Goal: Task Accomplishment & Management: Use online tool/utility

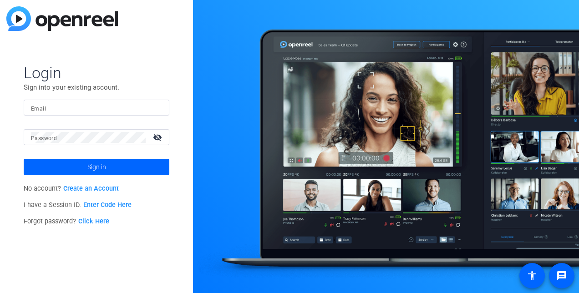
click at [64, 111] on input "Email" at bounding box center [96, 107] width 131 height 11
click at [24, 159] on button "Sign in" at bounding box center [97, 167] width 146 height 16
click at [155, 141] on mat-icon "visibility_off" at bounding box center [158, 137] width 22 height 13
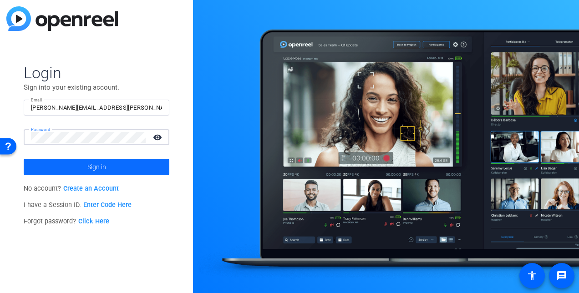
click at [127, 164] on span at bounding box center [97, 167] width 146 height 22
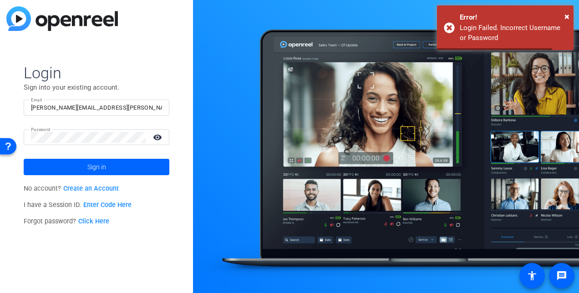
click at [104, 146] on mat-form-field "Password visibility" at bounding box center [97, 144] width 146 height 30
click at [24, 159] on button "Sign in" at bounding box center [97, 167] width 146 height 16
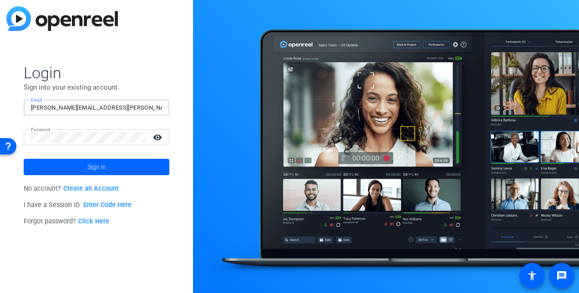
drag, startPoint x: 119, startPoint y: 109, endPoint x: 81, endPoint y: 107, distance: 37.8
click at [81, 107] on input "[PERSON_NAME][EMAIL_ADDRESS][PERSON_NAME][DOMAIN_NAME]" at bounding box center [96, 107] width 131 height 11
type input "[PERSON_NAME][EMAIL_ADDRESS][PERSON_NAME][DOMAIN_NAME]"
click at [24, 159] on button "Sign in" at bounding box center [97, 167] width 146 height 16
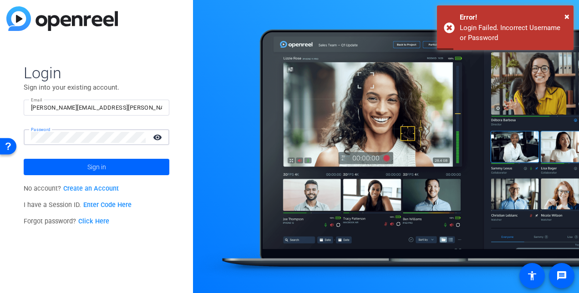
click at [24, 159] on button "Sign in" at bounding box center [97, 167] width 146 height 16
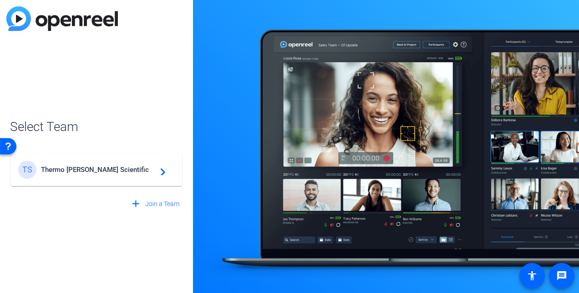
click at [99, 175] on div "TS Thermo [PERSON_NAME] Scientific navigate_next" at bounding box center [96, 170] width 157 height 18
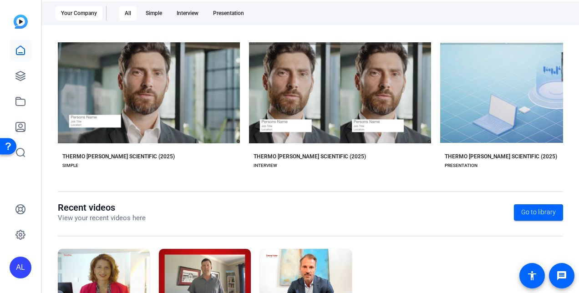
scroll to position [145, 0]
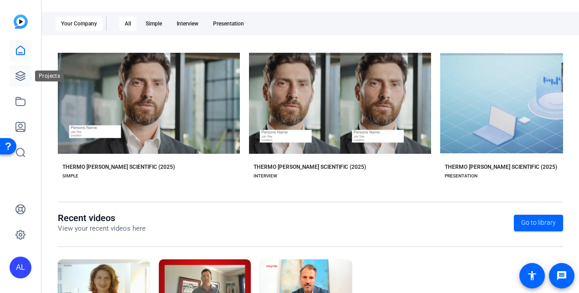
click at [26, 76] on link at bounding box center [21, 76] width 22 height 22
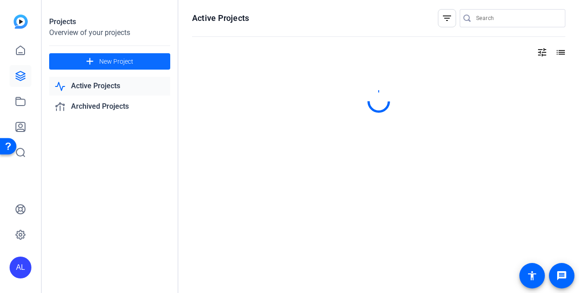
click at [106, 62] on span "New Project" at bounding box center [116, 62] width 34 height 10
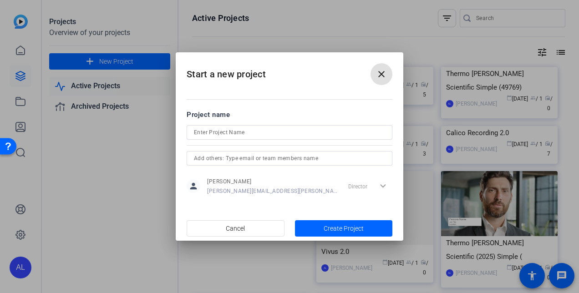
click at [254, 132] on input at bounding box center [289, 132] width 191 height 11
click at [385, 75] on mat-icon "close" at bounding box center [381, 74] width 11 height 11
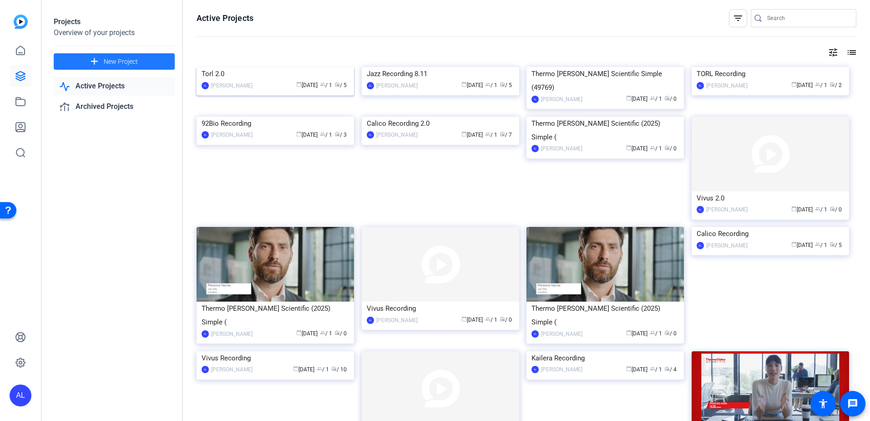
click at [277, 67] on img at bounding box center [275, 67] width 157 height 0
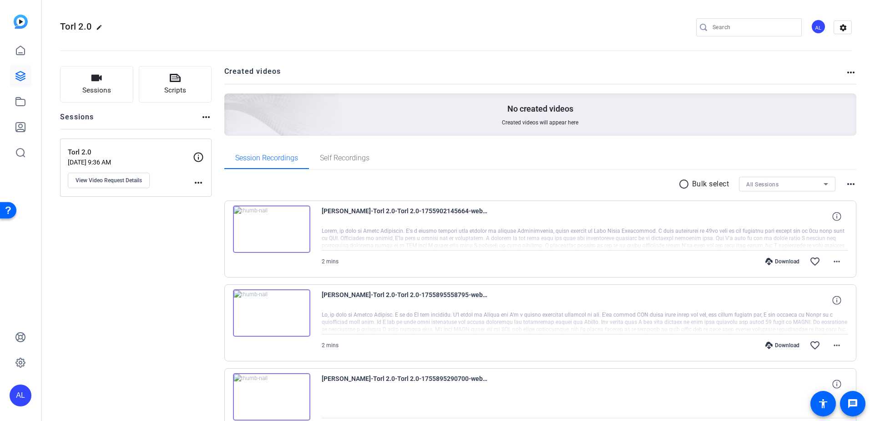
click at [24, 17] on img at bounding box center [21, 22] width 14 height 14
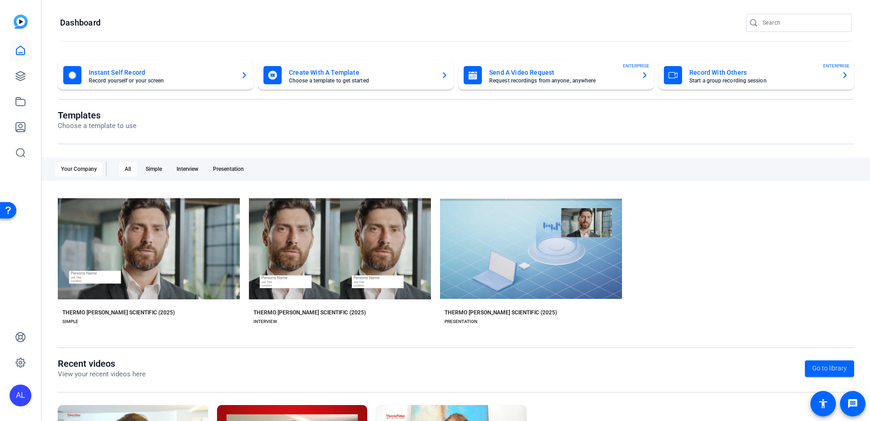
click at [578, 71] on mat-card-title "Send A Video Request" at bounding box center [561, 72] width 145 height 11
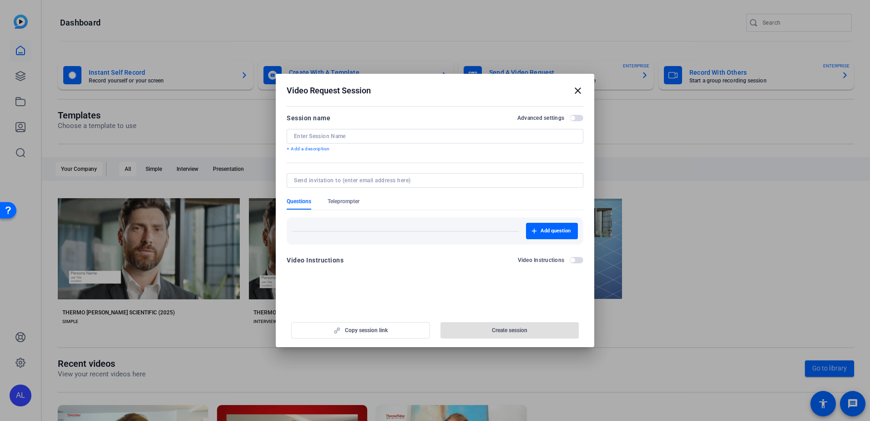
click at [577, 84] on h2 "Video Request Session close" at bounding box center [435, 89] width 319 height 30
click at [577, 89] on mat-icon "close" at bounding box center [578, 90] width 11 height 11
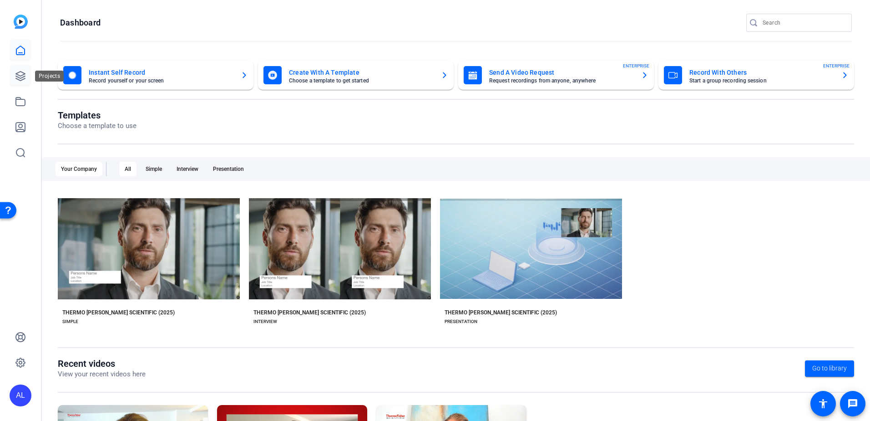
click at [25, 77] on icon at bounding box center [20, 76] width 11 height 11
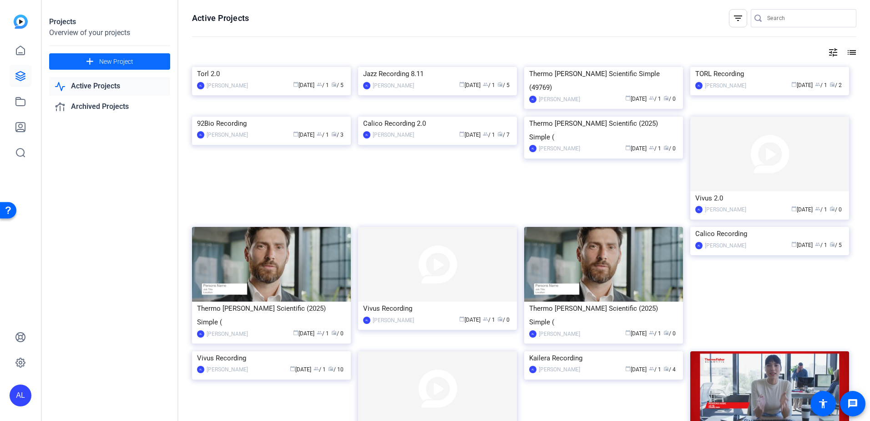
click at [111, 61] on span "New Project" at bounding box center [116, 62] width 34 height 10
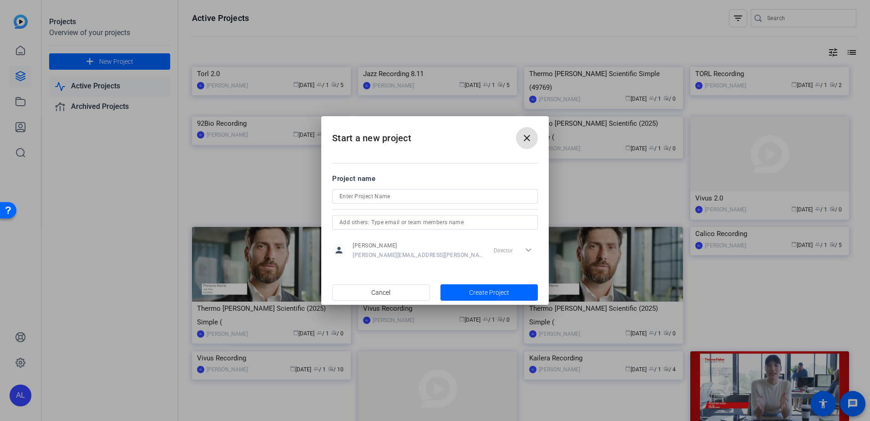
click at [359, 197] on input at bounding box center [435, 196] width 191 height 11
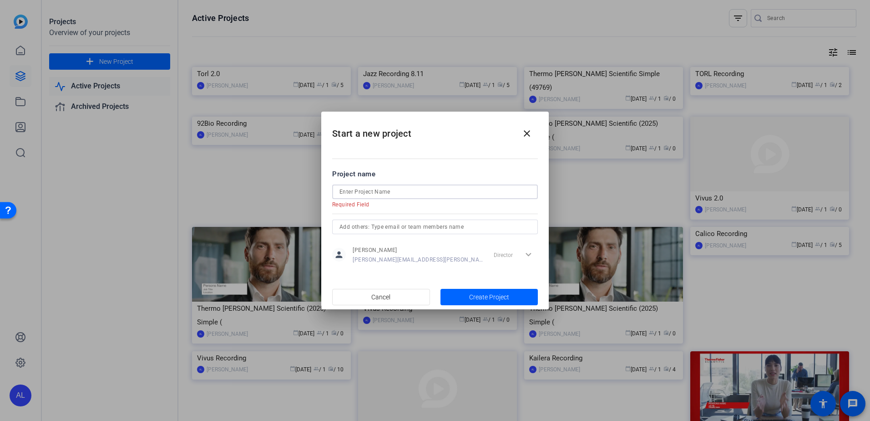
paste input "CellCentric"
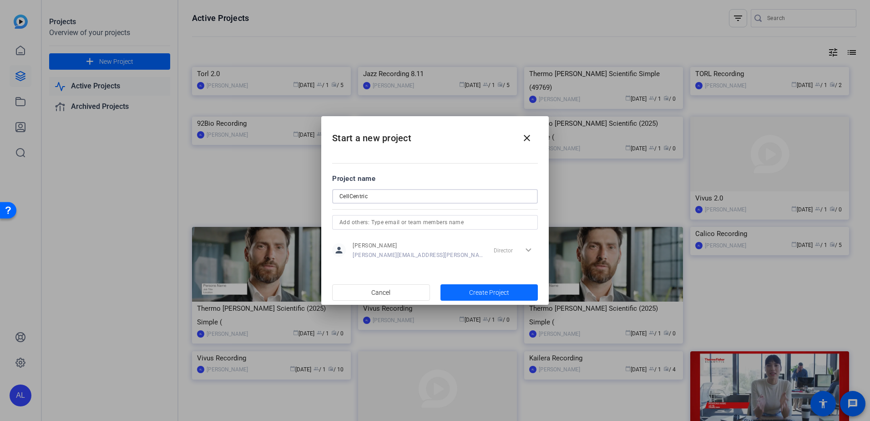
type input "CellCentric"
click at [507, 291] on span "Create Project" at bounding box center [489, 293] width 40 height 10
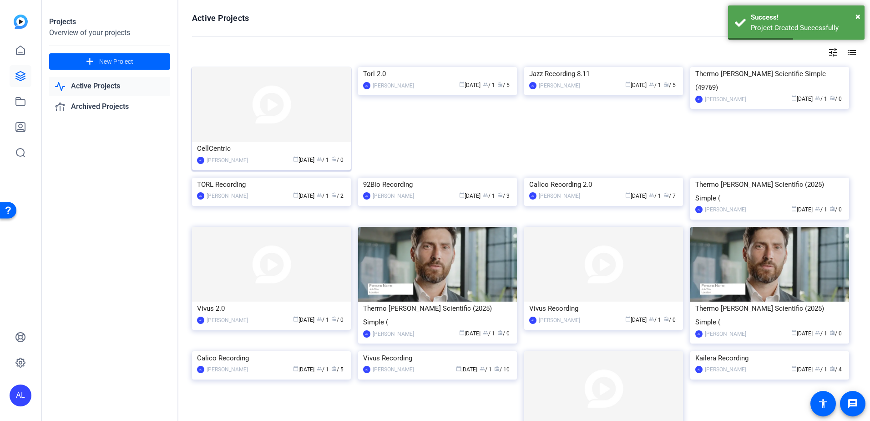
click at [246, 114] on img at bounding box center [271, 104] width 159 height 75
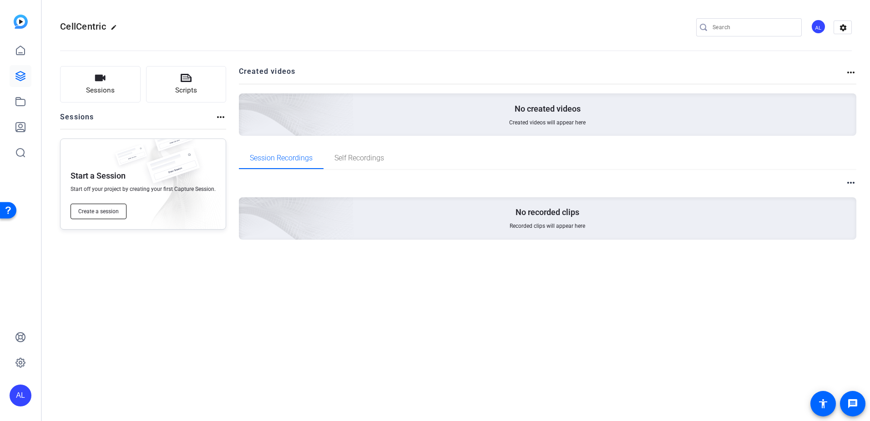
click at [112, 212] on span "Create a session" at bounding box center [98, 211] width 41 height 7
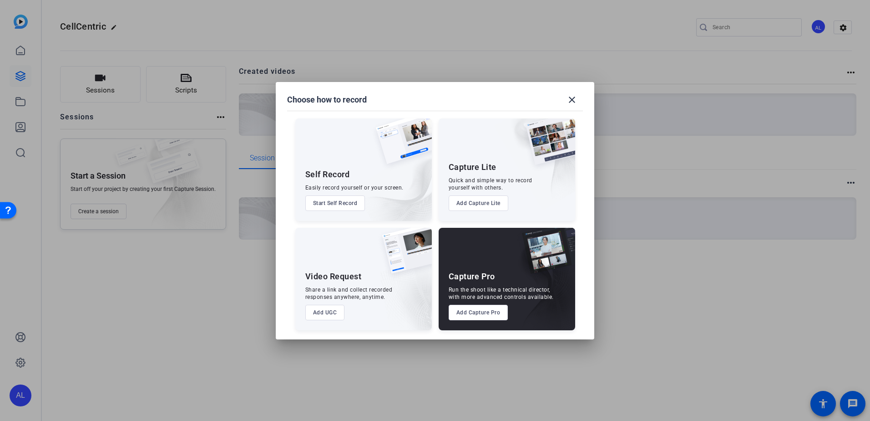
click at [323, 293] on button "Add UGC" at bounding box center [325, 311] width 40 height 15
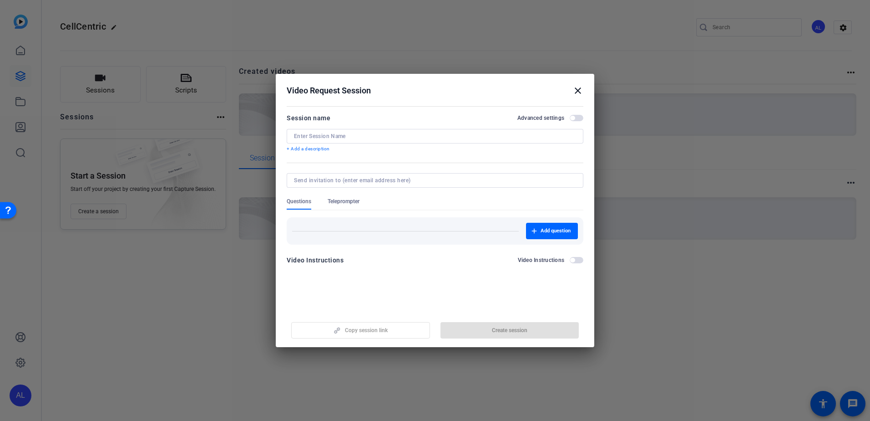
click at [369, 138] on input at bounding box center [435, 135] width 282 height 7
paste input "CellCentric"
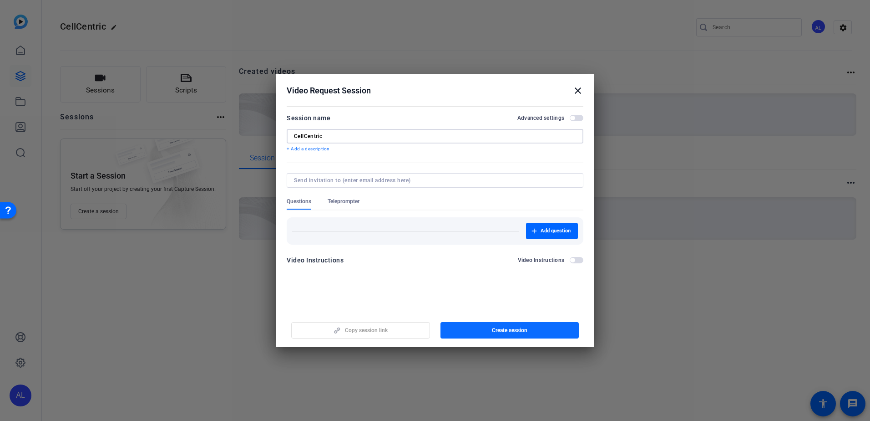
type input "CellCentric"
click at [495, 293] on span "Create session" at bounding box center [509, 329] width 35 height 7
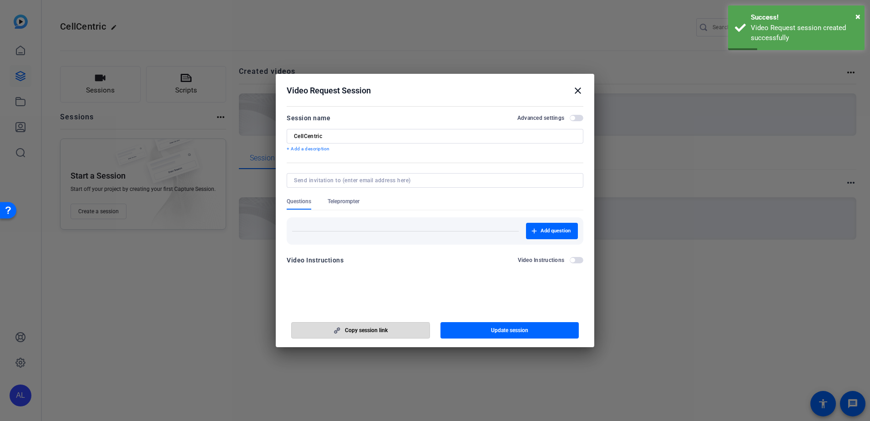
click at [349, 293] on span "button" at bounding box center [361, 330] width 138 height 22
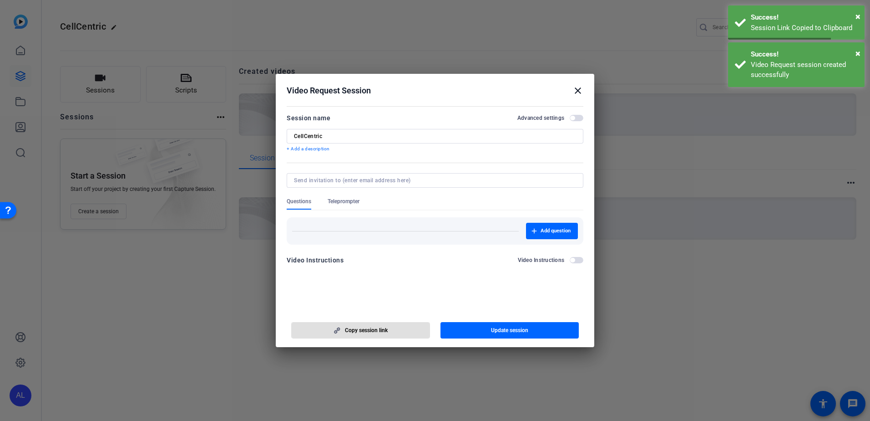
click at [578, 89] on h2 "Video Request Session close" at bounding box center [435, 89] width 319 height 30
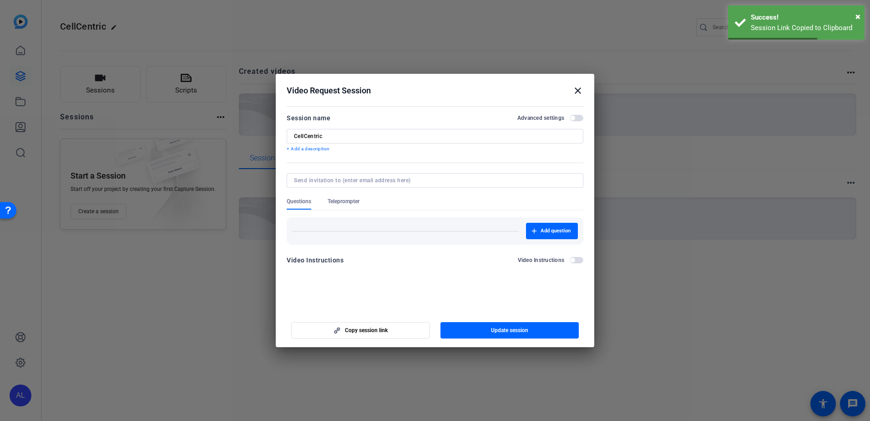
click at [576, 91] on mat-icon "close" at bounding box center [578, 90] width 11 height 11
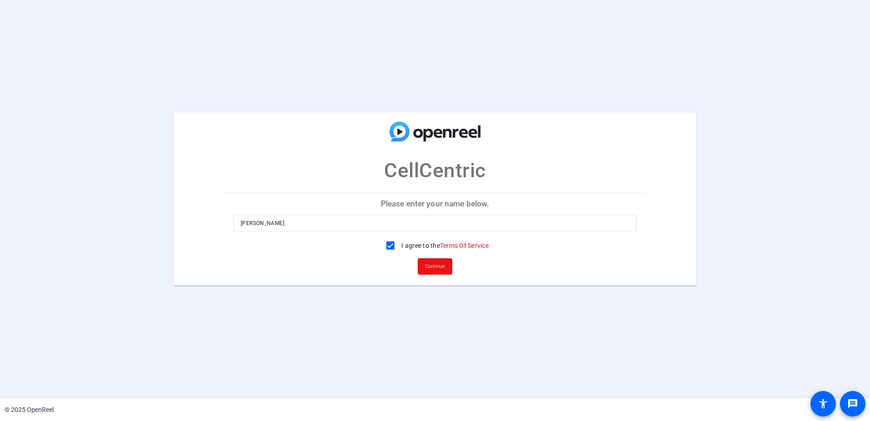
click at [278, 221] on input "[PERSON_NAME]" at bounding box center [435, 223] width 389 height 11
click at [436, 271] on span "Continue" at bounding box center [435, 266] width 20 height 14
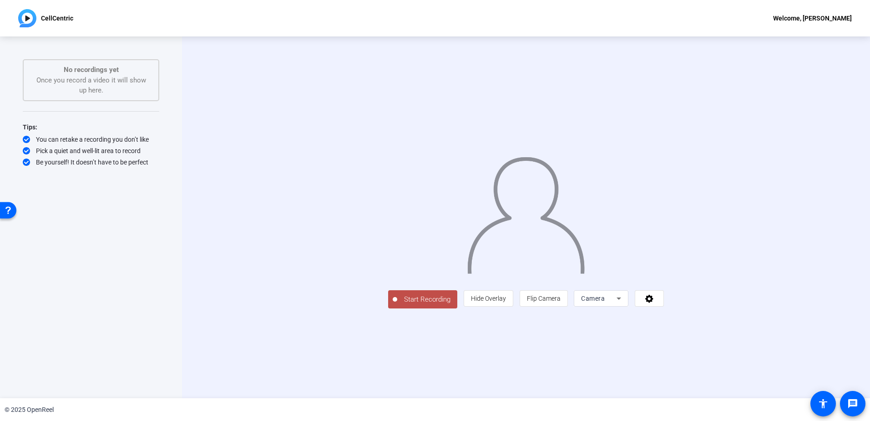
click at [397, 304] on span "Start Recording" at bounding box center [427, 299] width 60 height 10
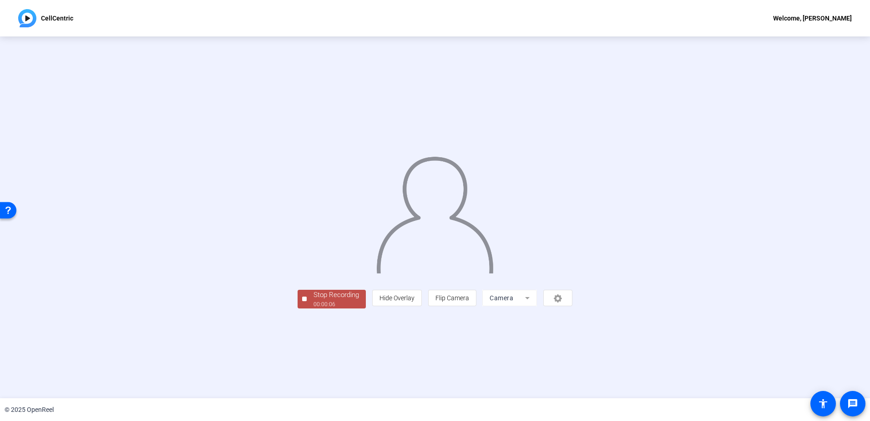
click at [302, 301] on div at bounding box center [304, 298] width 5 height 5
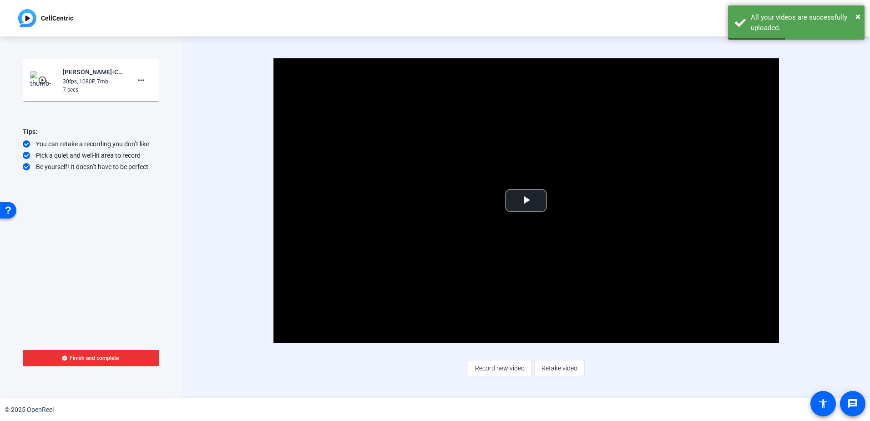
click at [106, 356] on span "Finish and complete" at bounding box center [94, 357] width 49 height 7
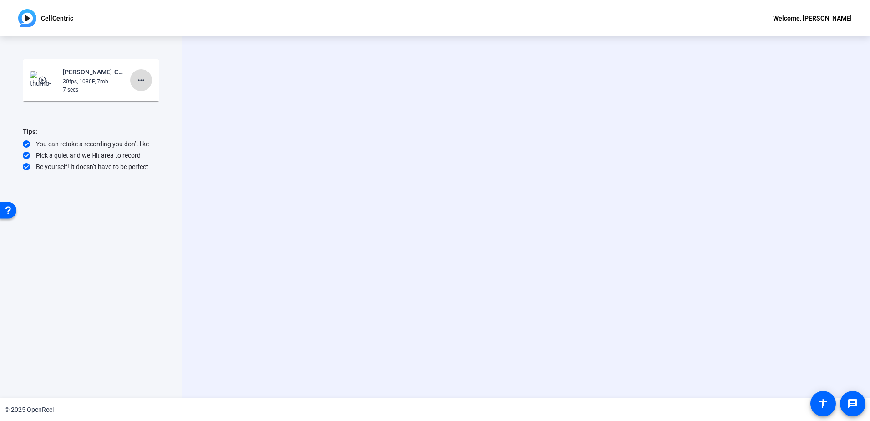
click at [141, 85] on mat-icon "more_horiz" at bounding box center [141, 80] width 11 height 11
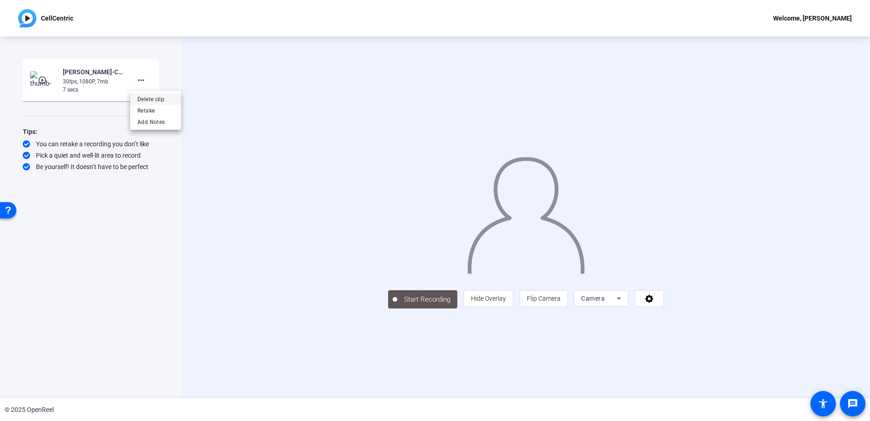
drag, startPoint x: 169, startPoint y: 99, endPoint x: 164, endPoint y: 97, distance: 5.6
click at [164, 97] on span "Delete clip" at bounding box center [155, 99] width 36 height 11
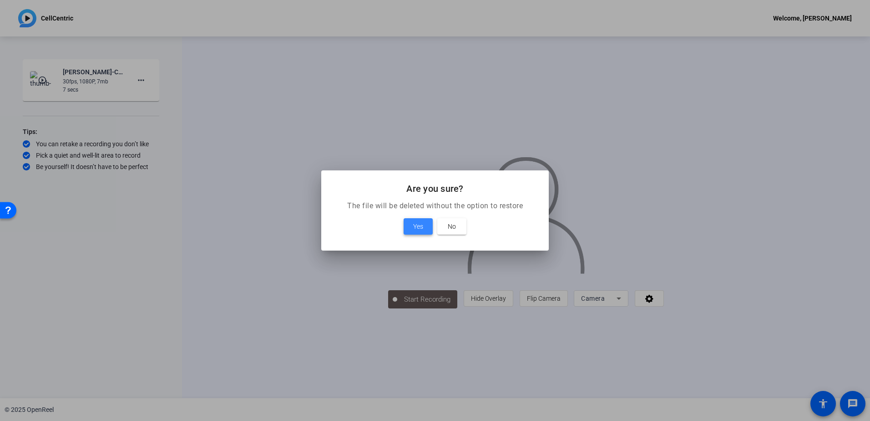
click at [424, 230] on span at bounding box center [418, 226] width 29 height 22
